Goal: Information Seeking & Learning: Find specific fact

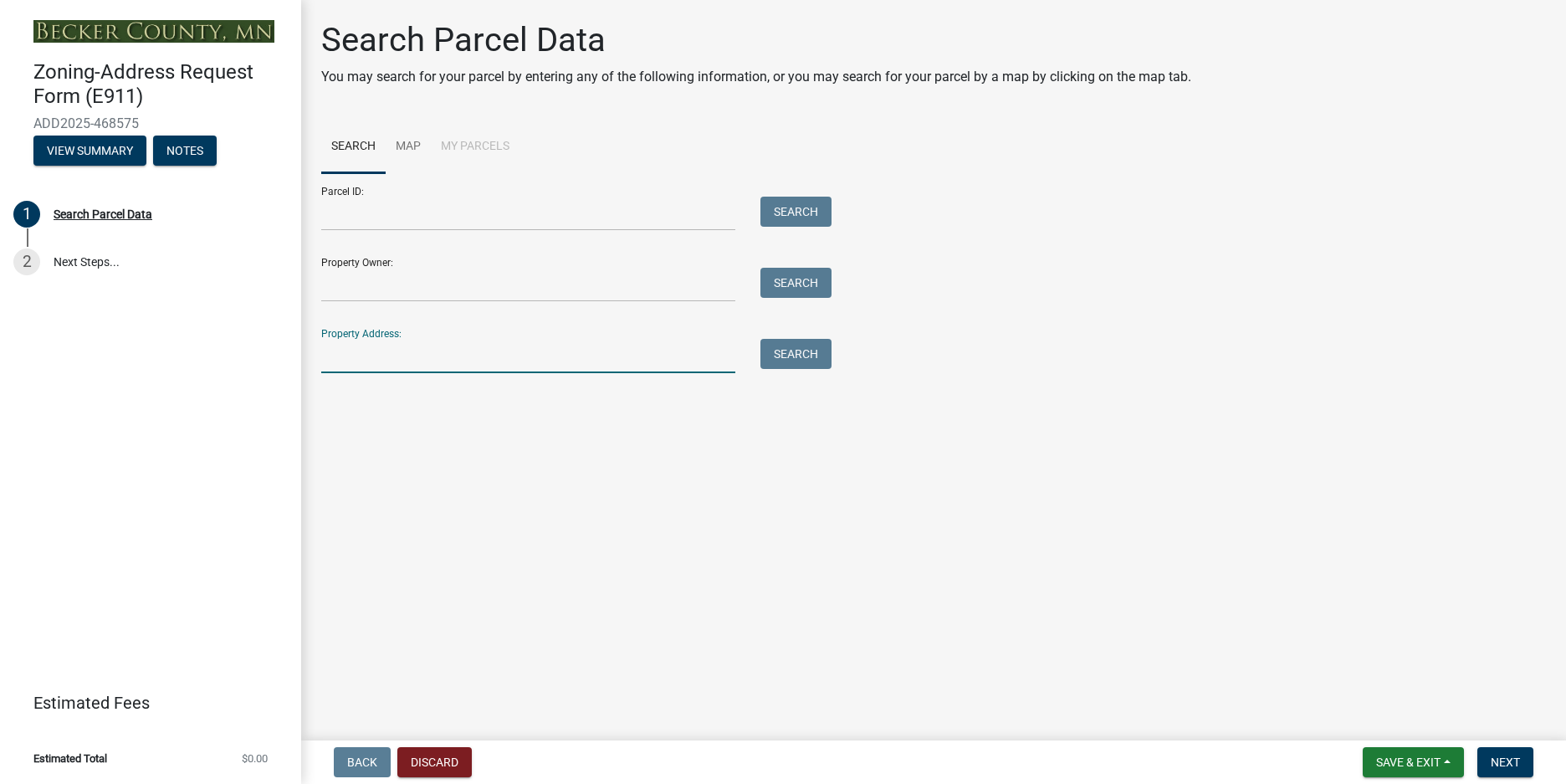
click at [383, 355] on input "Property Address:" at bounding box center [528, 356] width 414 height 34
type input "[STREET_ADDRESS]"
click at [402, 142] on link "Map" at bounding box center [408, 147] width 46 height 53
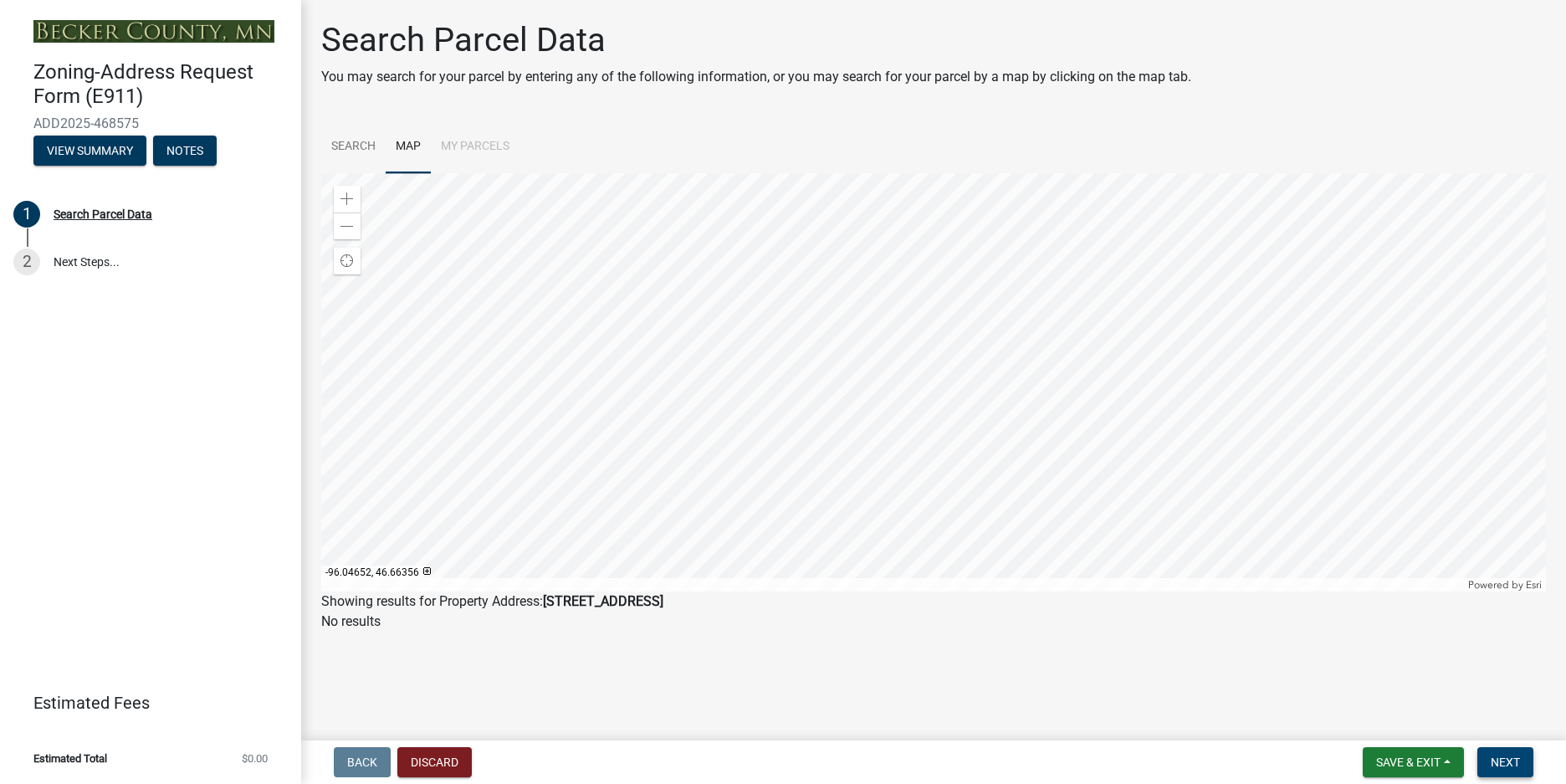
click at [1505, 758] on span "Next" at bounding box center [1506, 763] width 29 height 14
click at [862, 417] on div at bounding box center [934, 382] width 1225 height 418
click at [87, 259] on link "2 Next Steps..." at bounding box center [150, 263] width 302 height 48
click at [82, 209] on div "Search Parcel Data" at bounding box center [102, 215] width 99 height 12
click at [339, 152] on link "Search" at bounding box center [353, 147] width 64 height 53
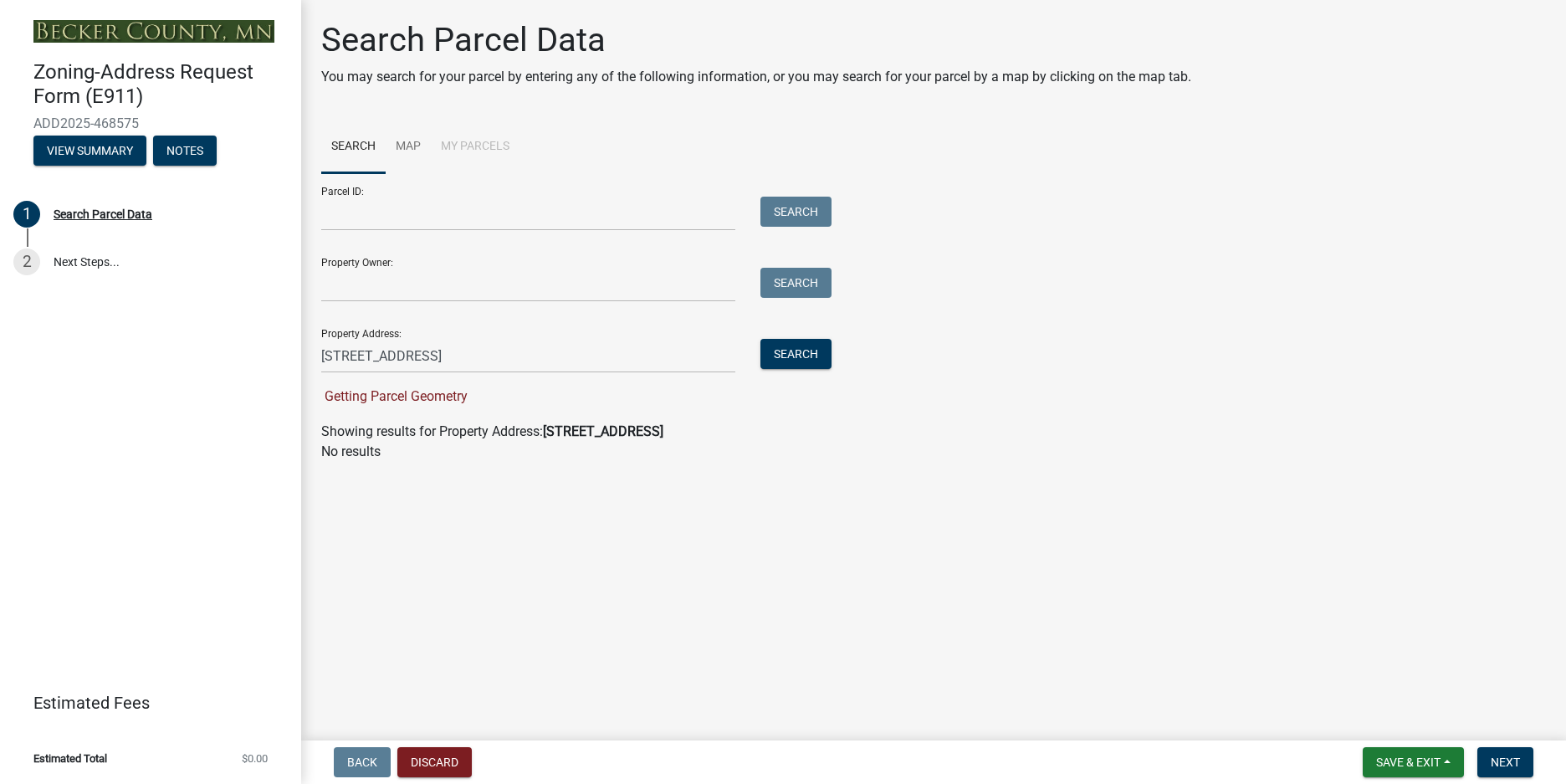
click at [491, 393] on div "Getting Parcel Geometry" at bounding box center [572, 396] width 502 height 20
click at [801, 356] on button "Search" at bounding box center [795, 353] width 71 height 30
click at [350, 274] on input "Property Owner:" at bounding box center [528, 285] width 414 height 34
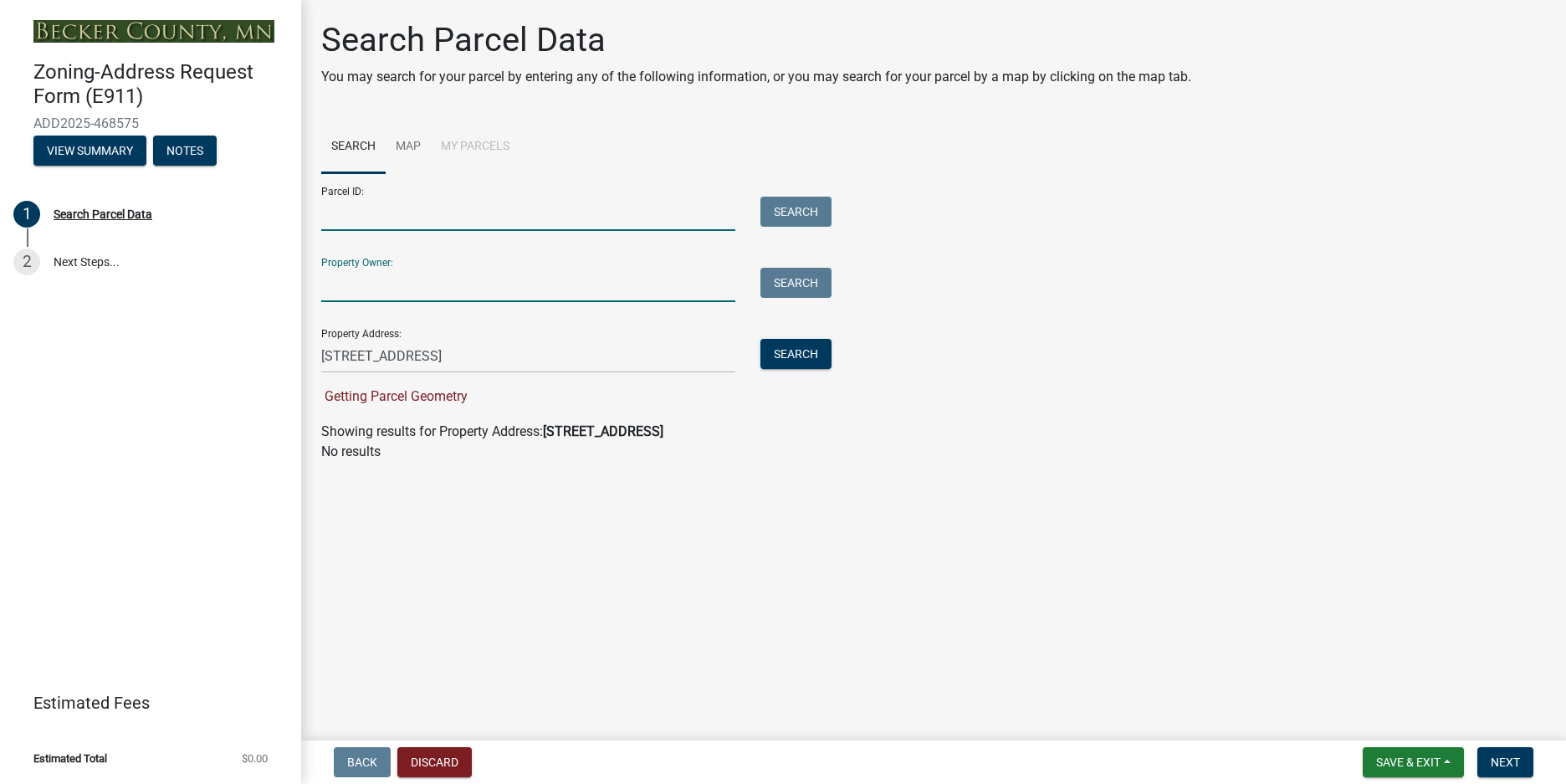
click at [355, 228] on input "Parcel ID:" at bounding box center [528, 214] width 414 height 34
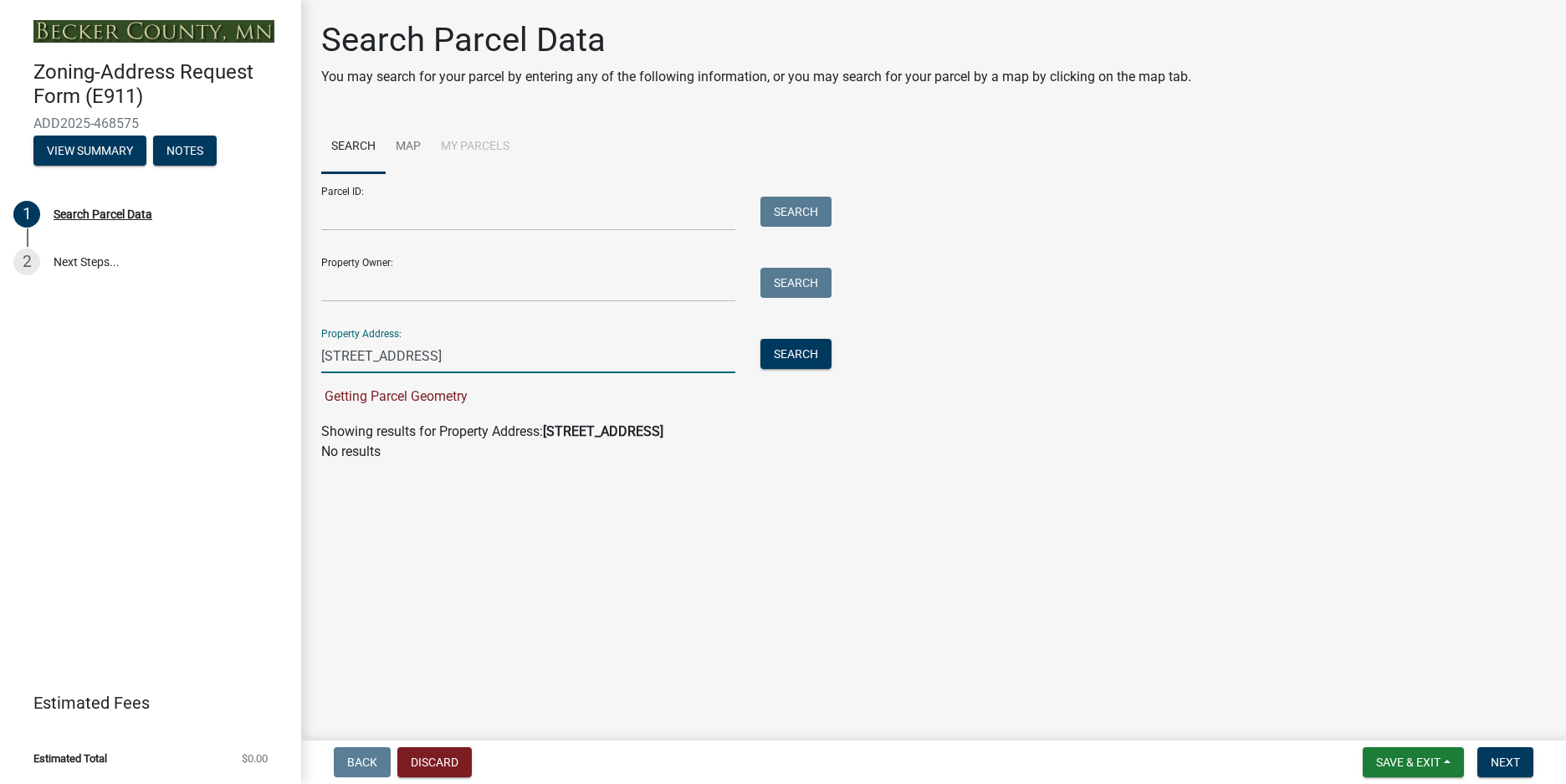
drag, startPoint x: 507, startPoint y: 362, endPoint x: 305, endPoint y: 362, distance: 202.0
click at [305, 362] on div "Search Parcel Data You may search for your parcel by entering any of the follow…" at bounding box center [934, 248] width 1265 height 457
click at [568, 355] on input "[STREET_ADDRESS]" at bounding box center [528, 356] width 414 height 34
drag, startPoint x: 500, startPoint y: 354, endPoint x: 417, endPoint y: 355, distance: 83.0
click at [417, 355] on input "[STREET_ADDRESS]" at bounding box center [528, 356] width 414 height 34
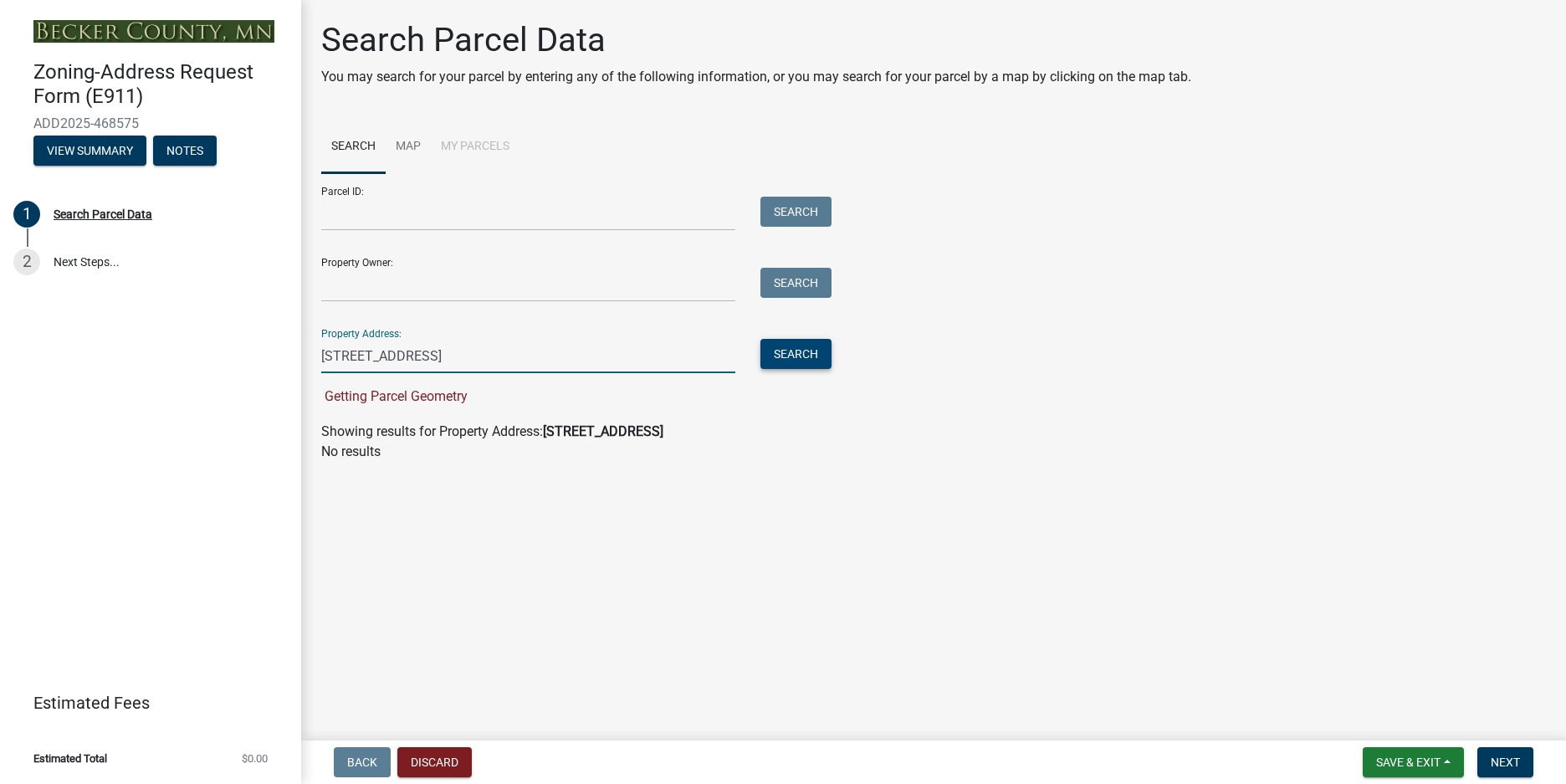
type input "[STREET_ADDRESS]"
click at [808, 351] on button "Search" at bounding box center [795, 353] width 71 height 30
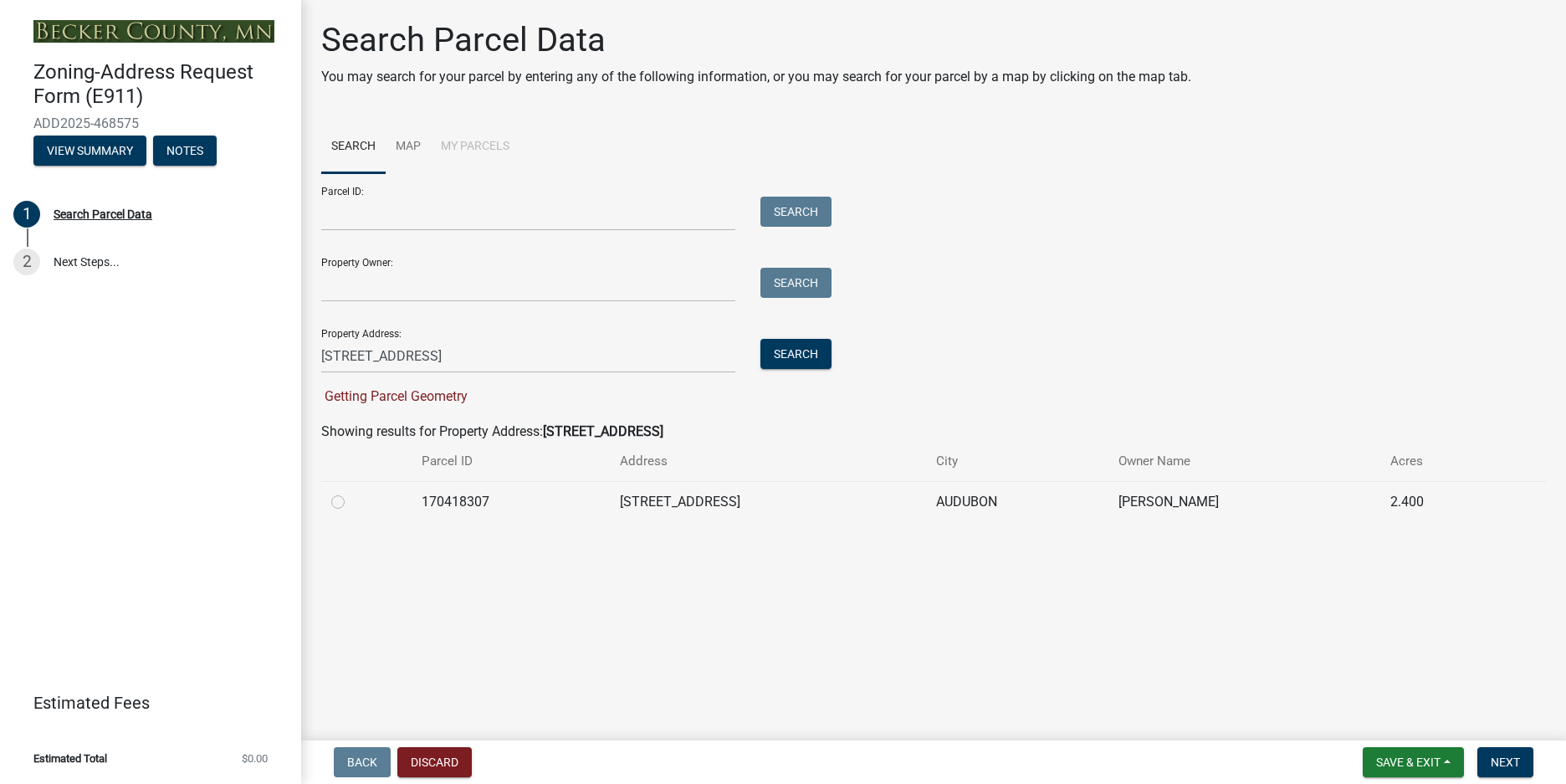
click at [351, 492] on label at bounding box center [351, 492] width 0 height 0
click at [351, 497] on input "radio" at bounding box center [356, 497] width 11 height 11
radio input "true"
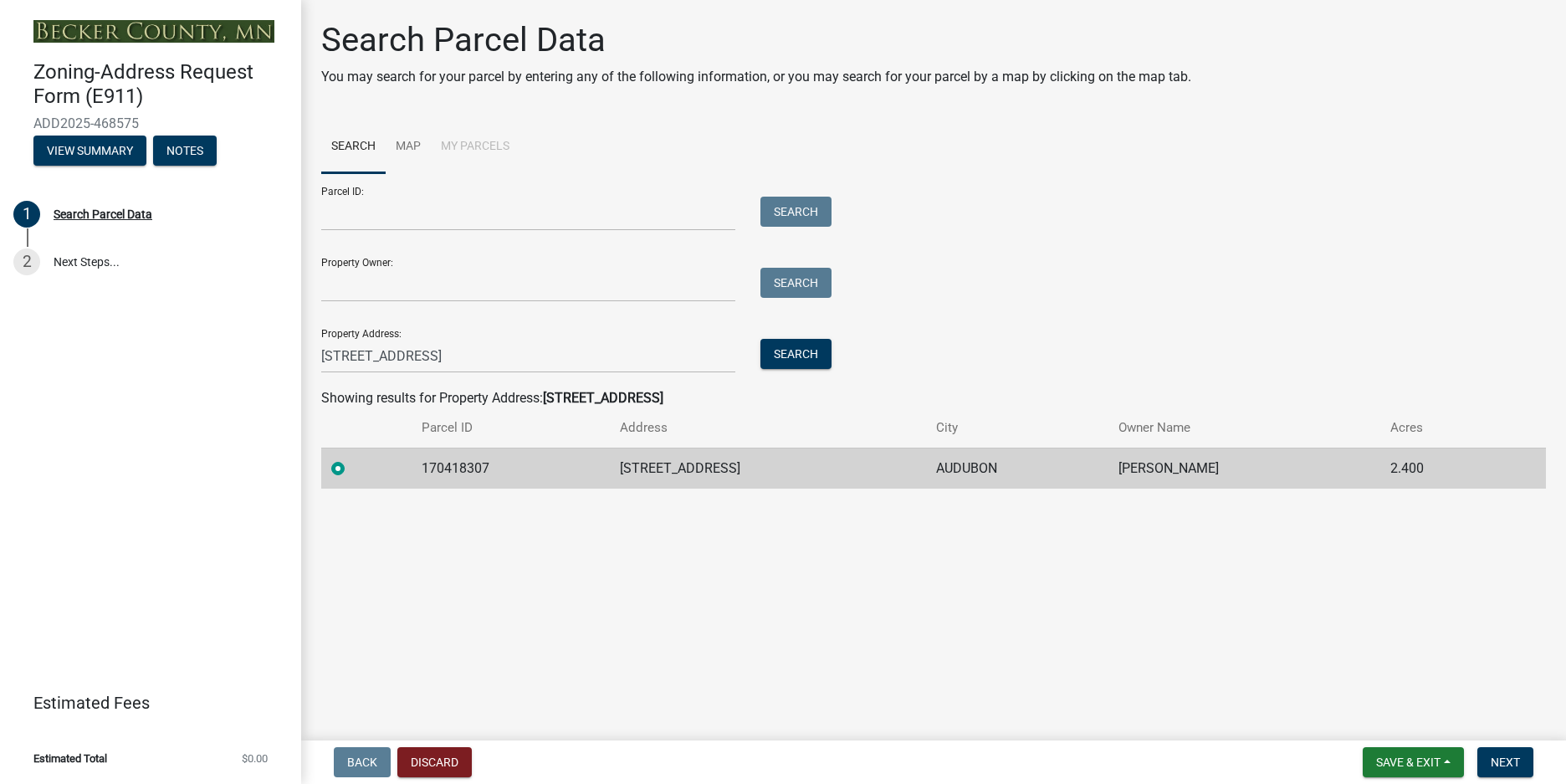
click at [710, 471] on td "[STREET_ADDRESS]" at bounding box center [768, 468] width 316 height 41
click at [887, 472] on td "[STREET_ADDRESS]" at bounding box center [768, 468] width 316 height 41
click at [81, 256] on link "2 Next Steps..." at bounding box center [150, 263] width 302 height 48
click at [1283, 572] on main "Search Parcel Data You may search for your parcel by entering any of the follow…" at bounding box center [934, 367] width 1265 height 733
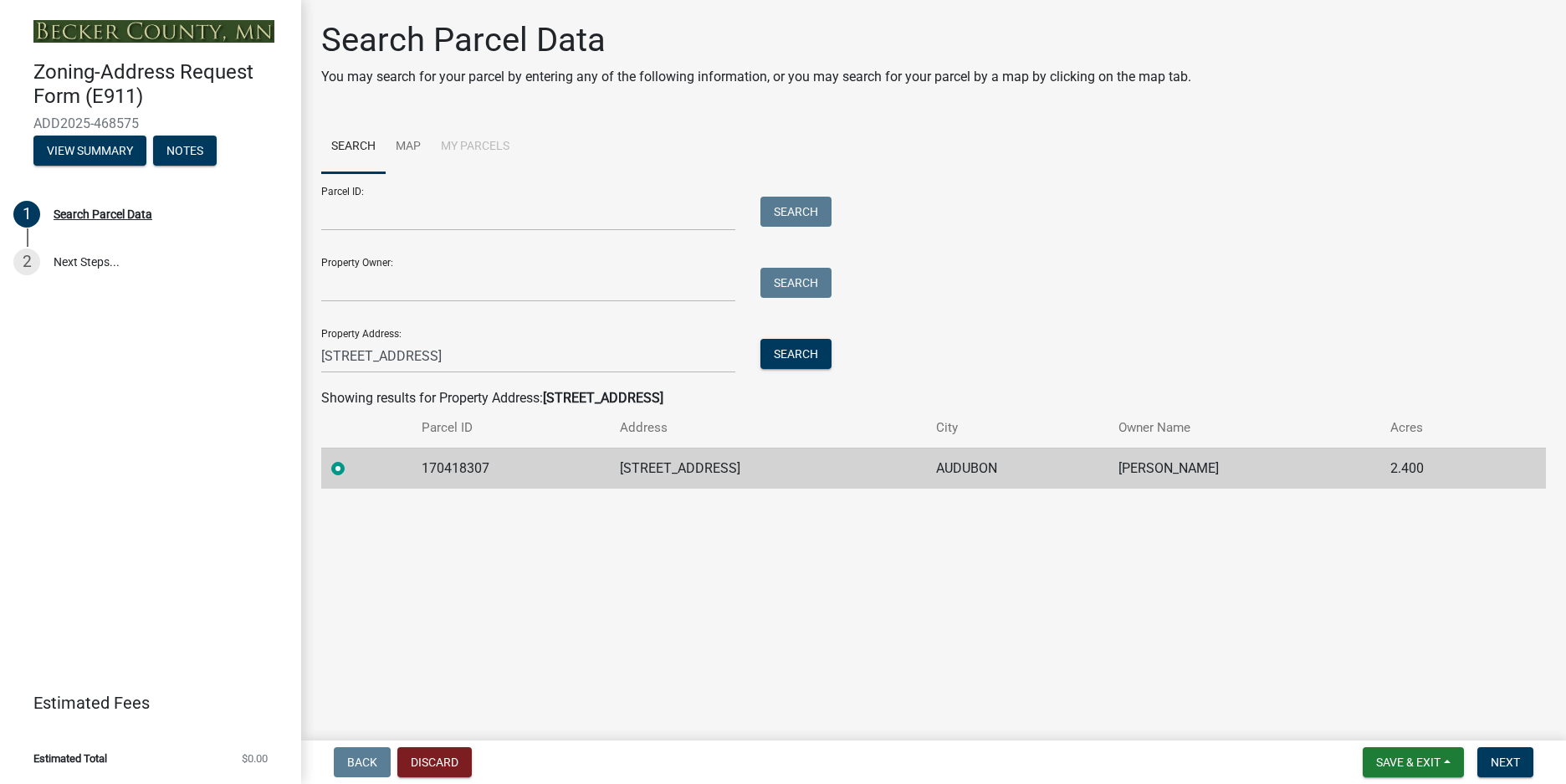
click at [1423, 465] on td "2.400" at bounding box center [1441, 468] width 120 height 41
click at [1109, 464] on td "[PERSON_NAME]" at bounding box center [1245, 468] width 271 height 41
drag, startPoint x: 1112, startPoint y: 467, endPoint x: 1246, endPoint y: 467, distance: 134.0
click at [1246, 467] on td "[PERSON_NAME]" at bounding box center [1245, 468] width 271 height 41
copy td "[PERSON_NAME]"
